Goal: Answer question/provide support

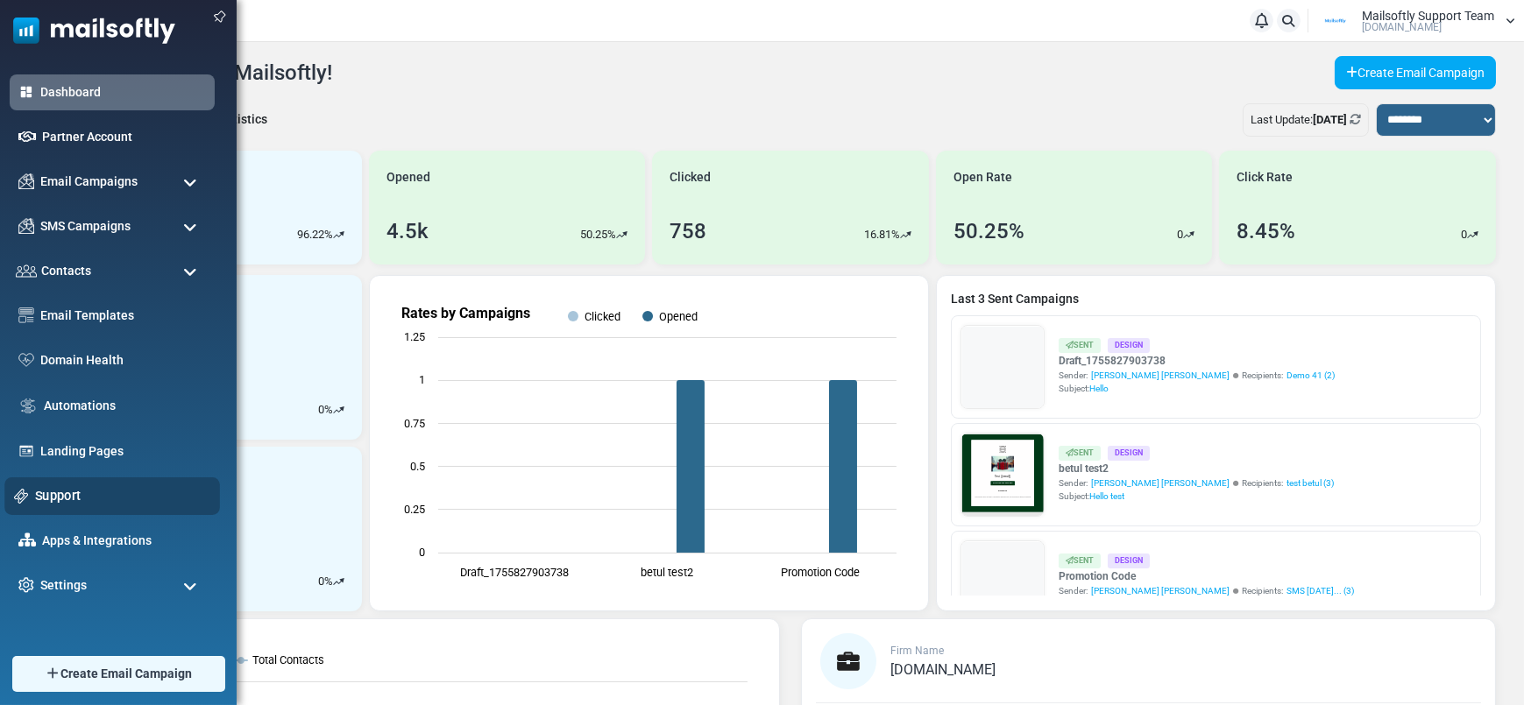
click at [74, 492] on link "Support" at bounding box center [122, 495] width 175 height 19
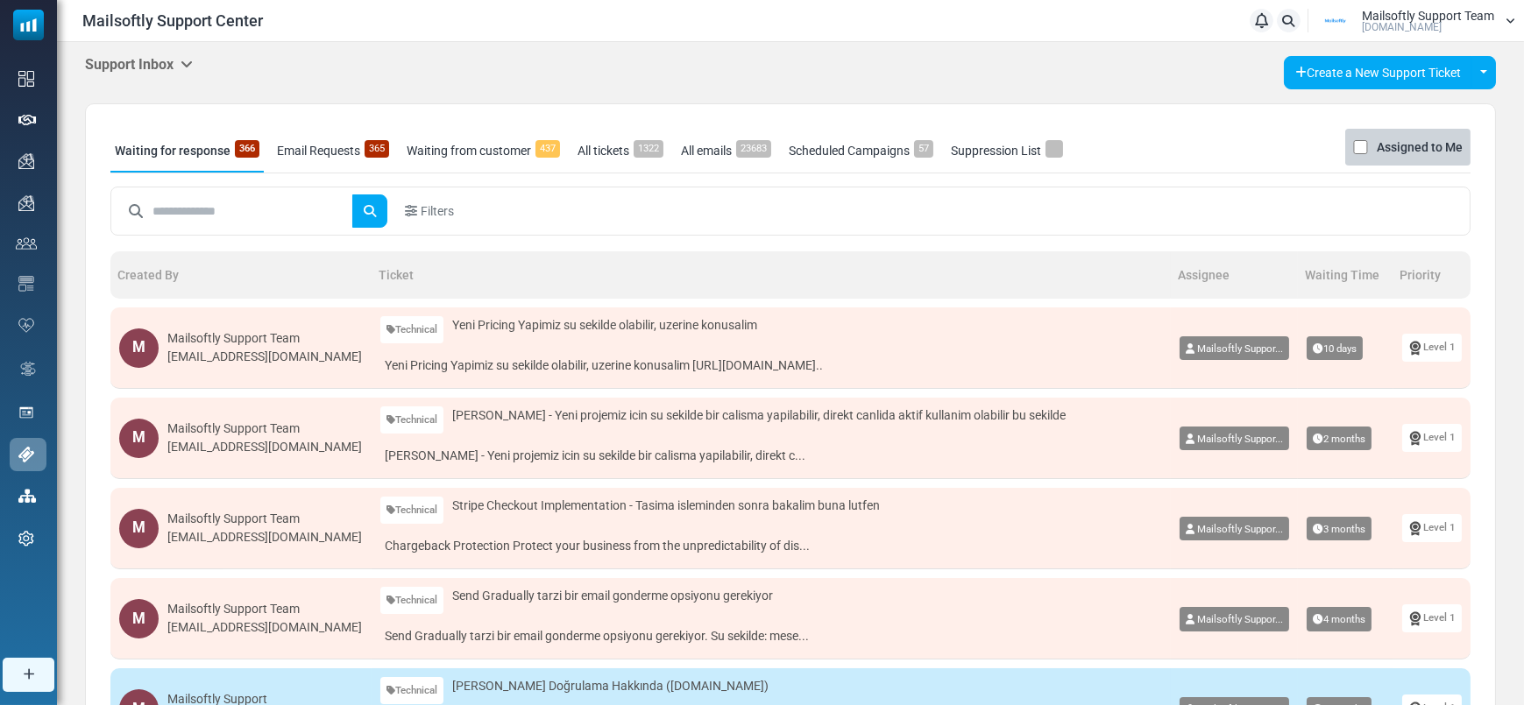
click at [565, 326] on span "Yeni Pricing Yapimiz su sekilde olabilir, uzerine konusalim" at bounding box center [604, 325] width 305 height 18
click at [264, 339] on div "Mailsoftly Support Team" at bounding box center [264, 338] width 195 height 18
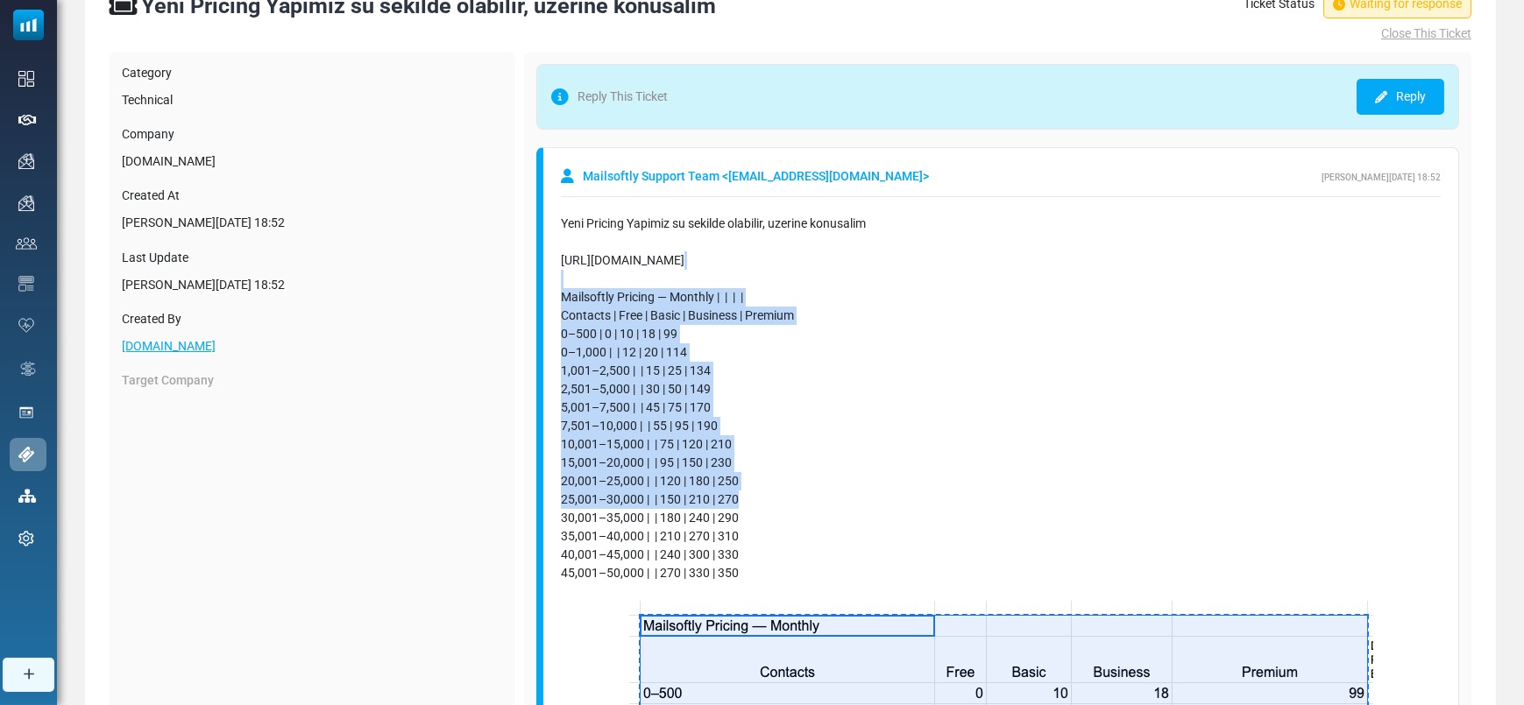
scroll to position [138, 0]
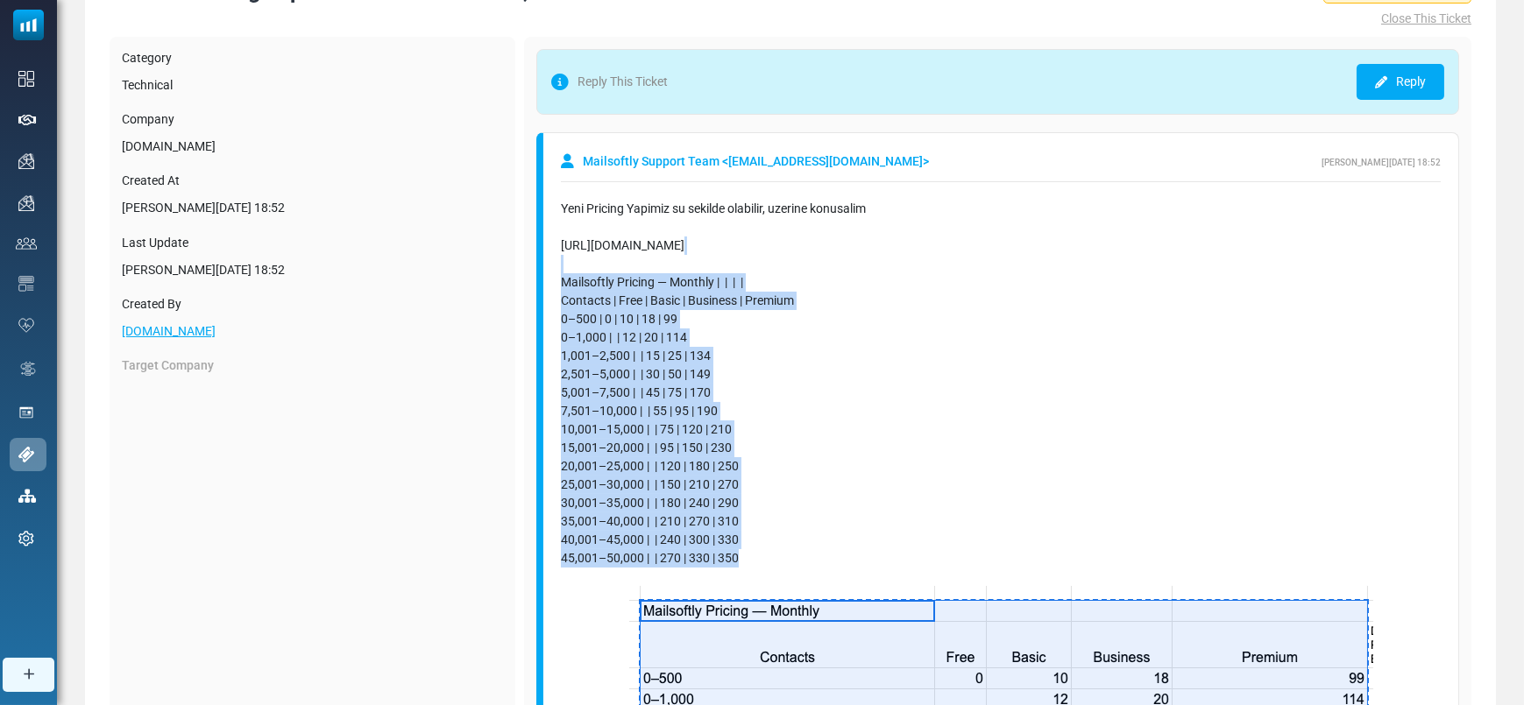
drag, startPoint x: 564, startPoint y: 346, endPoint x: 1048, endPoint y: 549, distance: 524.7
copy div "Mailsoftly Pricing — Monthly | | | | Contacts | Free | Basic | Business | Premi…"
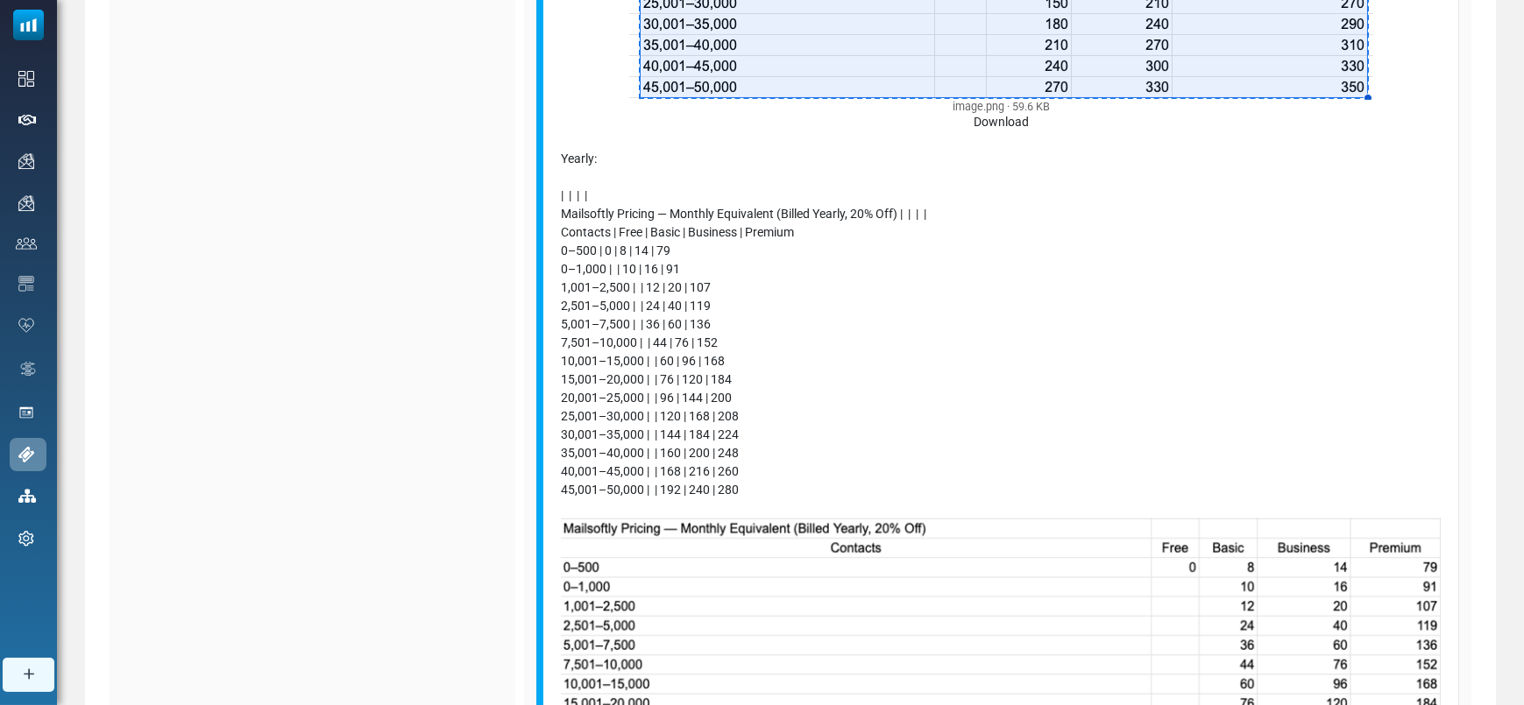
scroll to position [1034, 0]
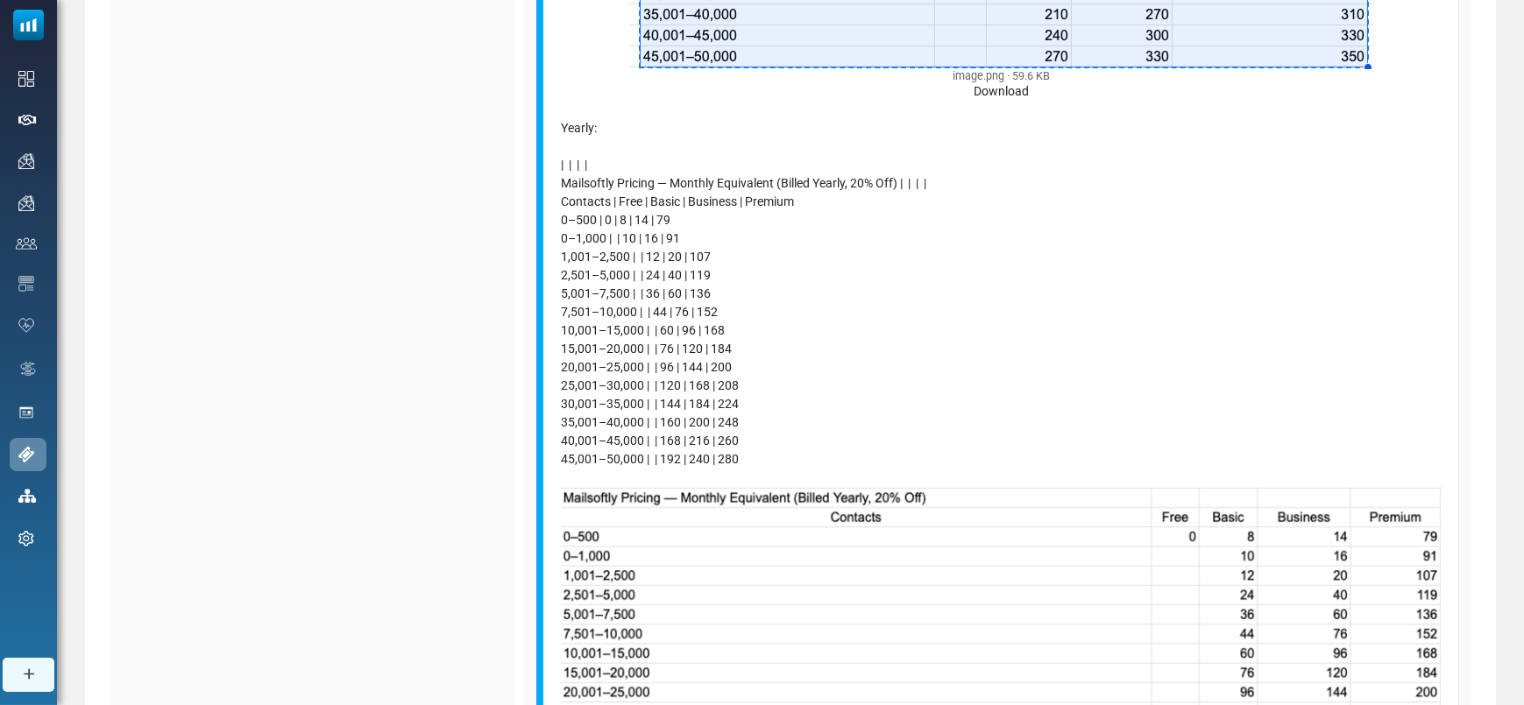
drag, startPoint x: 559, startPoint y: 177, endPoint x: 552, endPoint y: 151, distance: 27.2
click at [559, 174] on div "Mailsoftly Support Team < [EMAIL_ADDRESS][DOMAIN_NAME] > [PERSON_NAME][DATE] 18…" at bounding box center [997, 99] width 923 height 1725
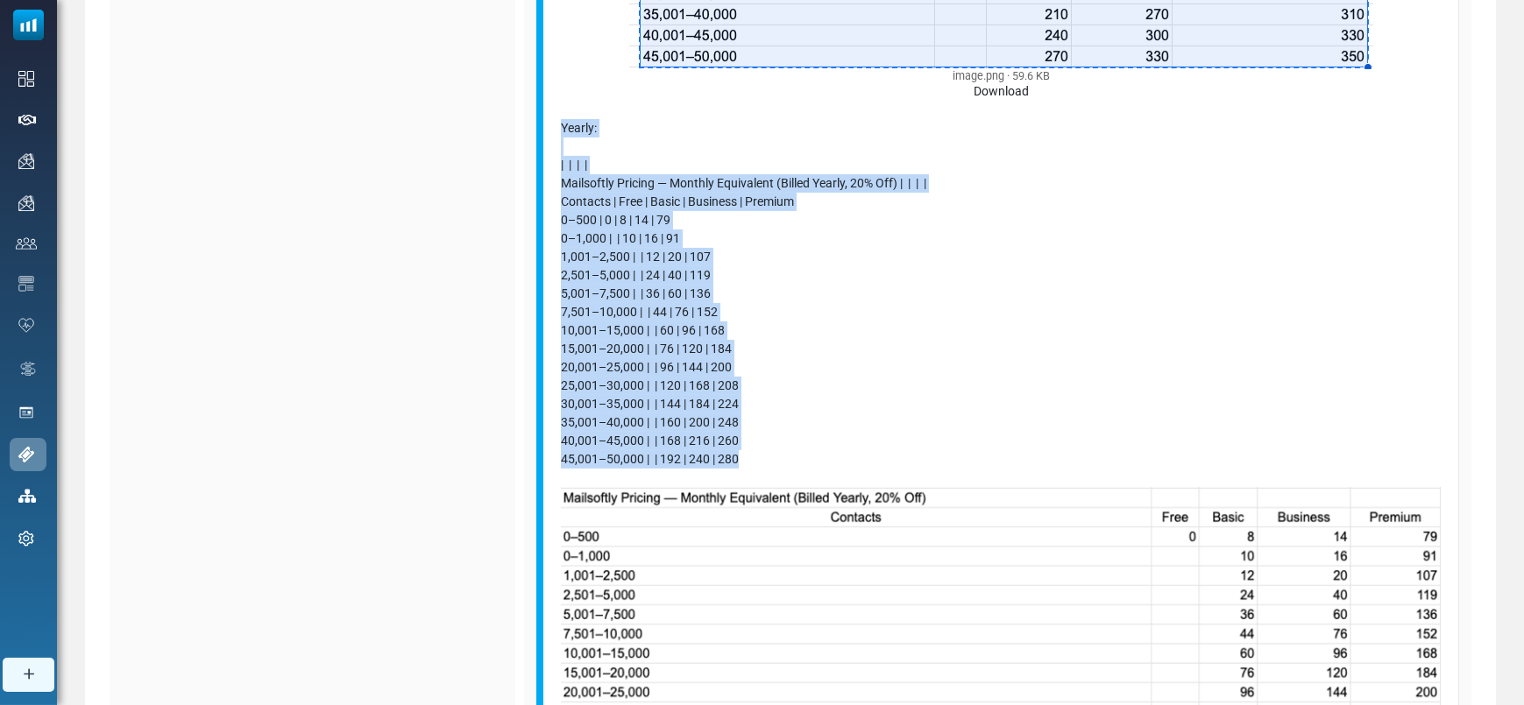
drag, startPoint x: 558, startPoint y: 124, endPoint x: 804, endPoint y: 467, distance: 421.9
click at [804, 467] on div "Mailsoftly Support Team < [EMAIL_ADDRESS][DOMAIN_NAME] > [PERSON_NAME][DATE] 18…" at bounding box center [997, 99] width 923 height 1725
copy div "Yearly: | | | | Mailsoftly Pricing — Monthly Equivalent (Billed Yearly, 20% Off…"
